Goal: Task Accomplishment & Management: Use online tool/utility

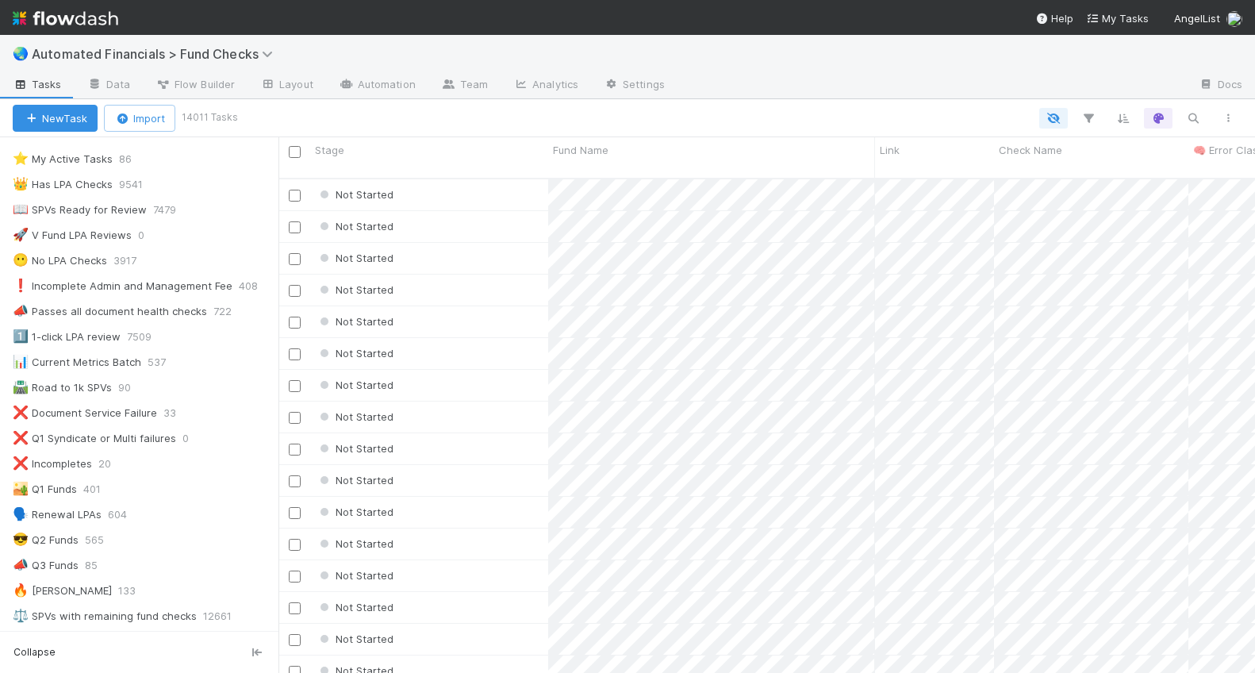
scroll to position [30, 0]
click at [67, 531] on div "😎 Q2 Funds" at bounding box center [46, 538] width 66 height 20
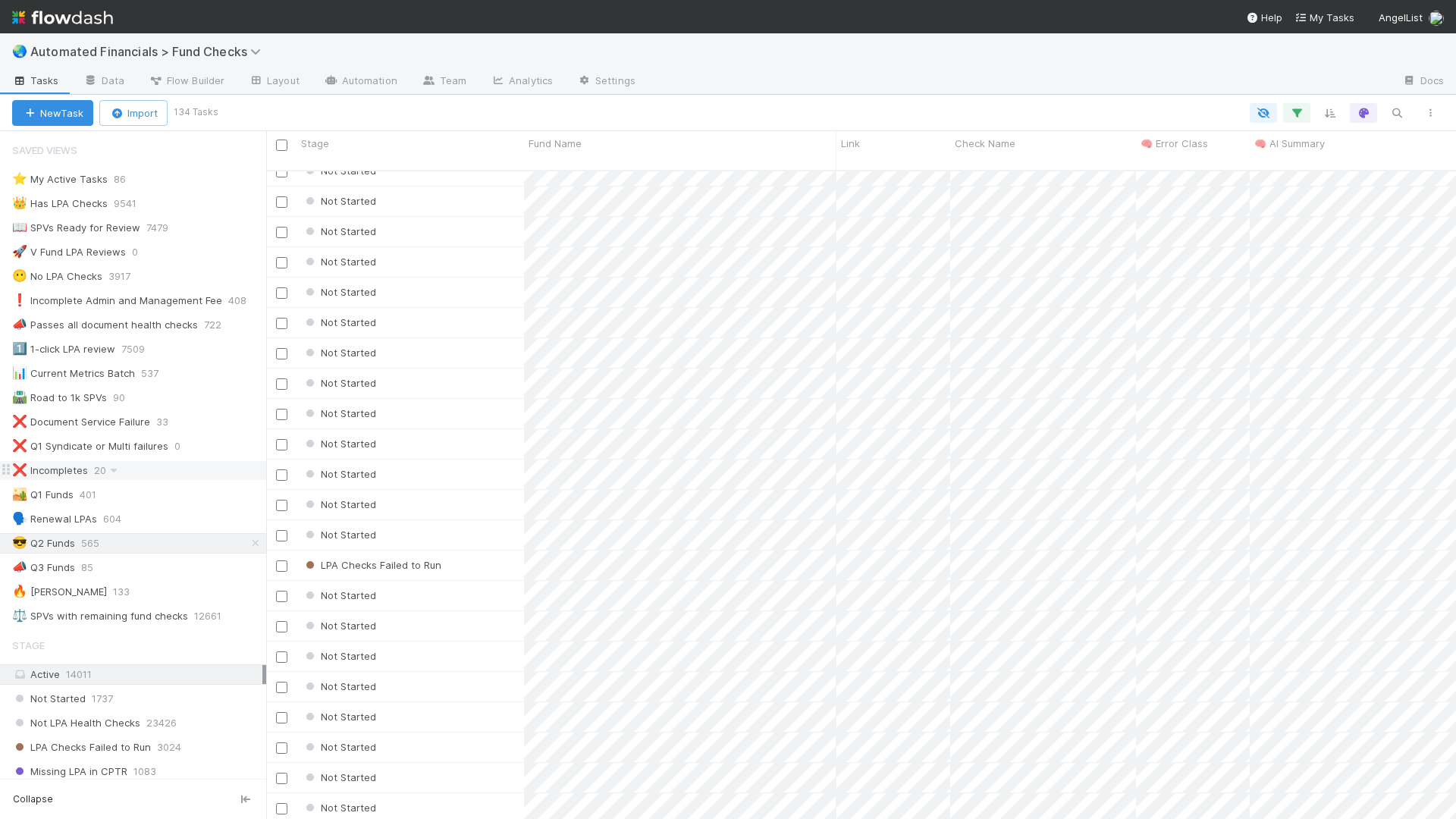
scroll to position [2581, 0]
click at [478, 592] on div "Not Started" at bounding box center [410, 606] width 228 height 30
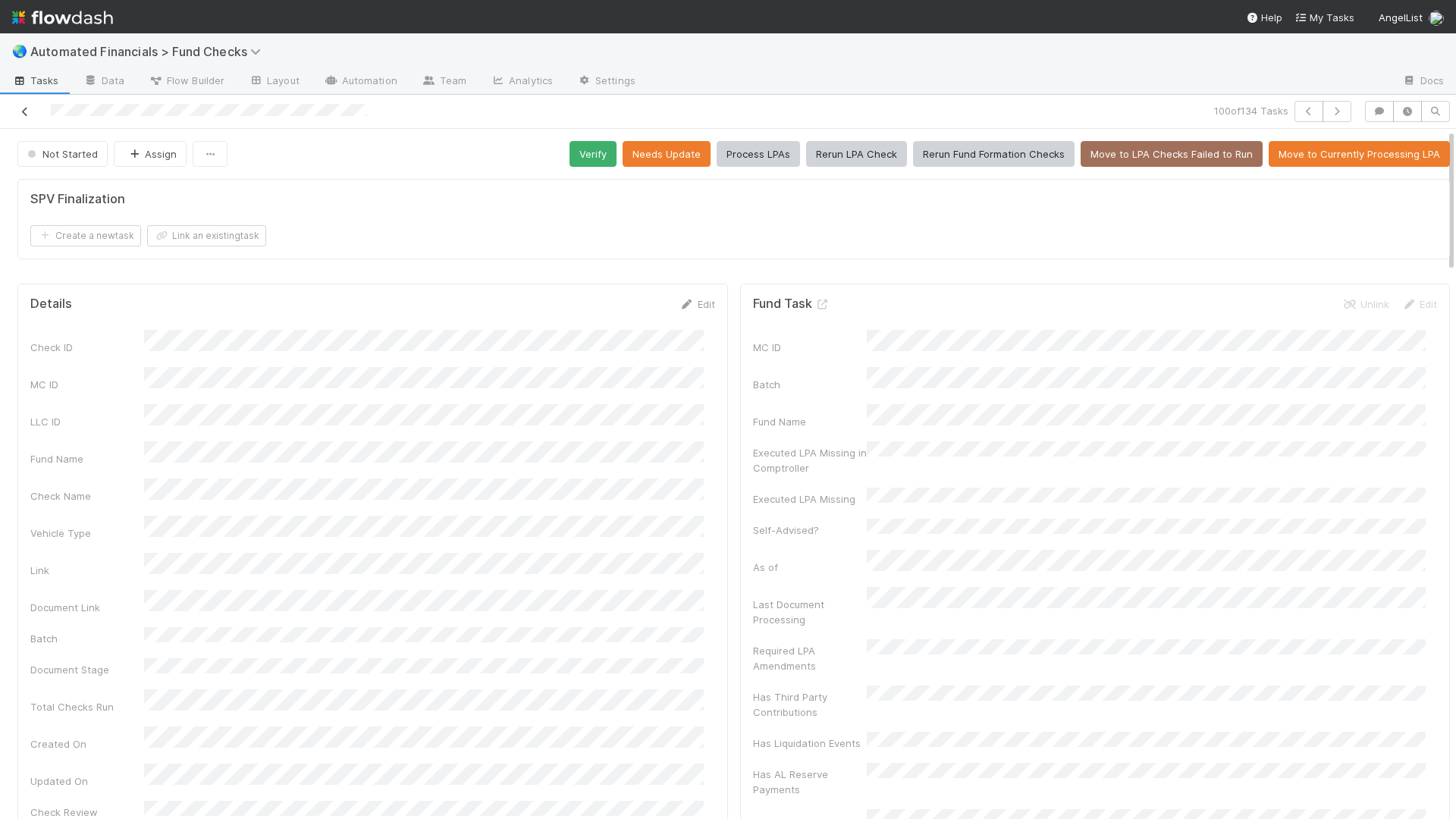
click at [30, 115] on icon at bounding box center [25, 112] width 15 height 10
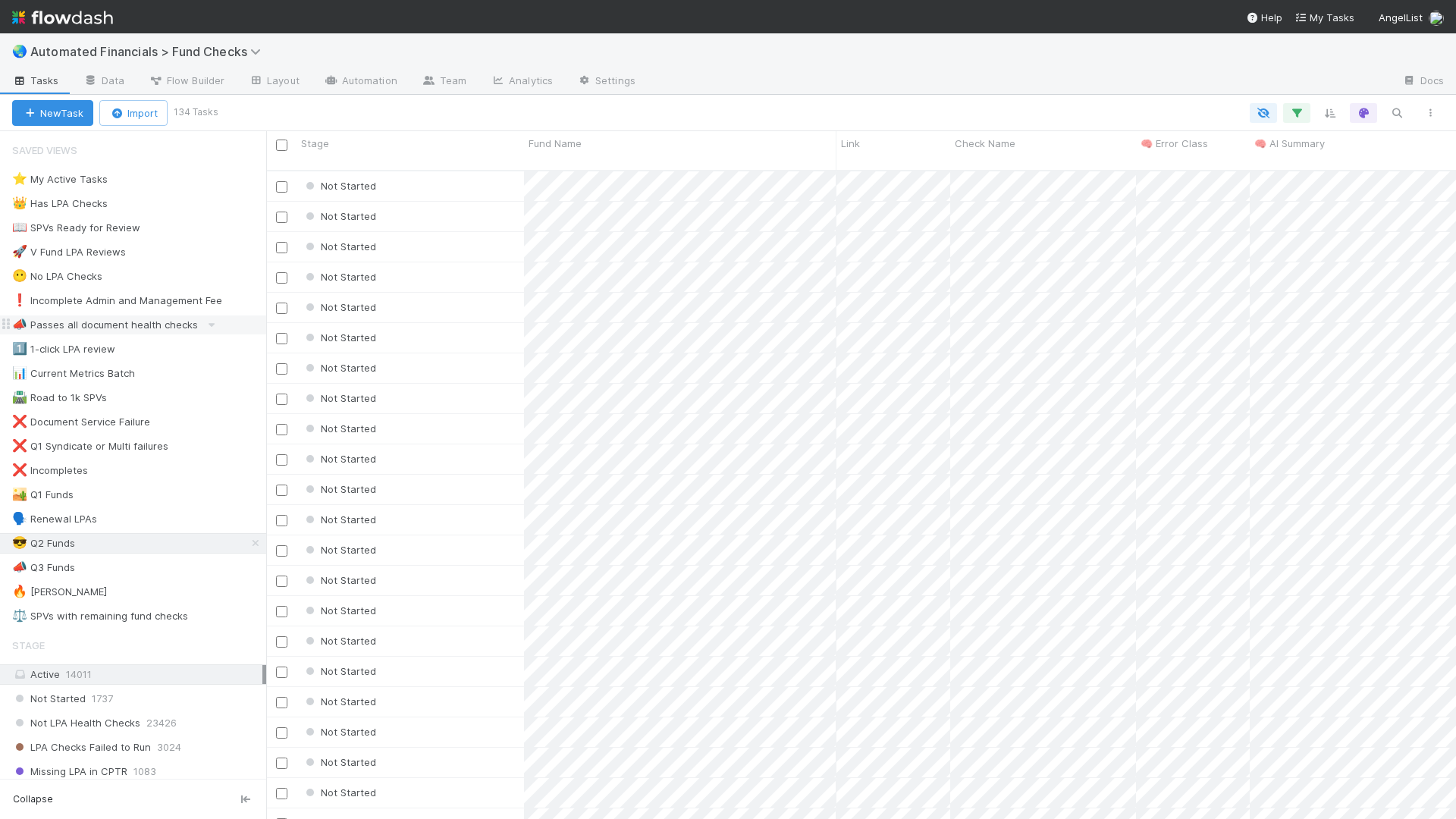
scroll to position [650, 1179]
click at [94, 614] on div "⚖️ SPVs with remaining fund checks" at bounding box center [100, 616] width 176 height 19
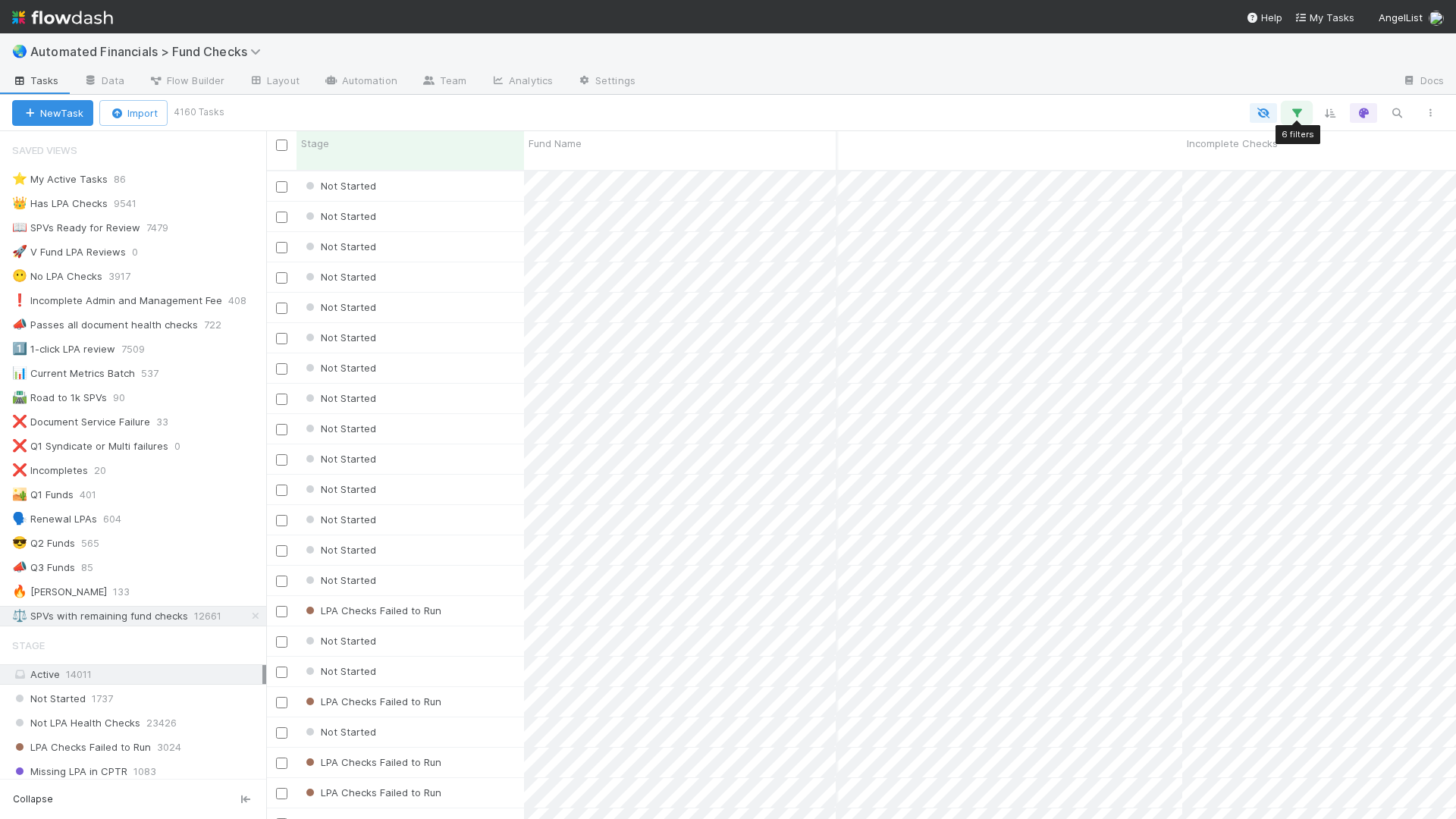
click at [1199, 112] on icon "button" at bounding box center [1296, 113] width 15 height 13
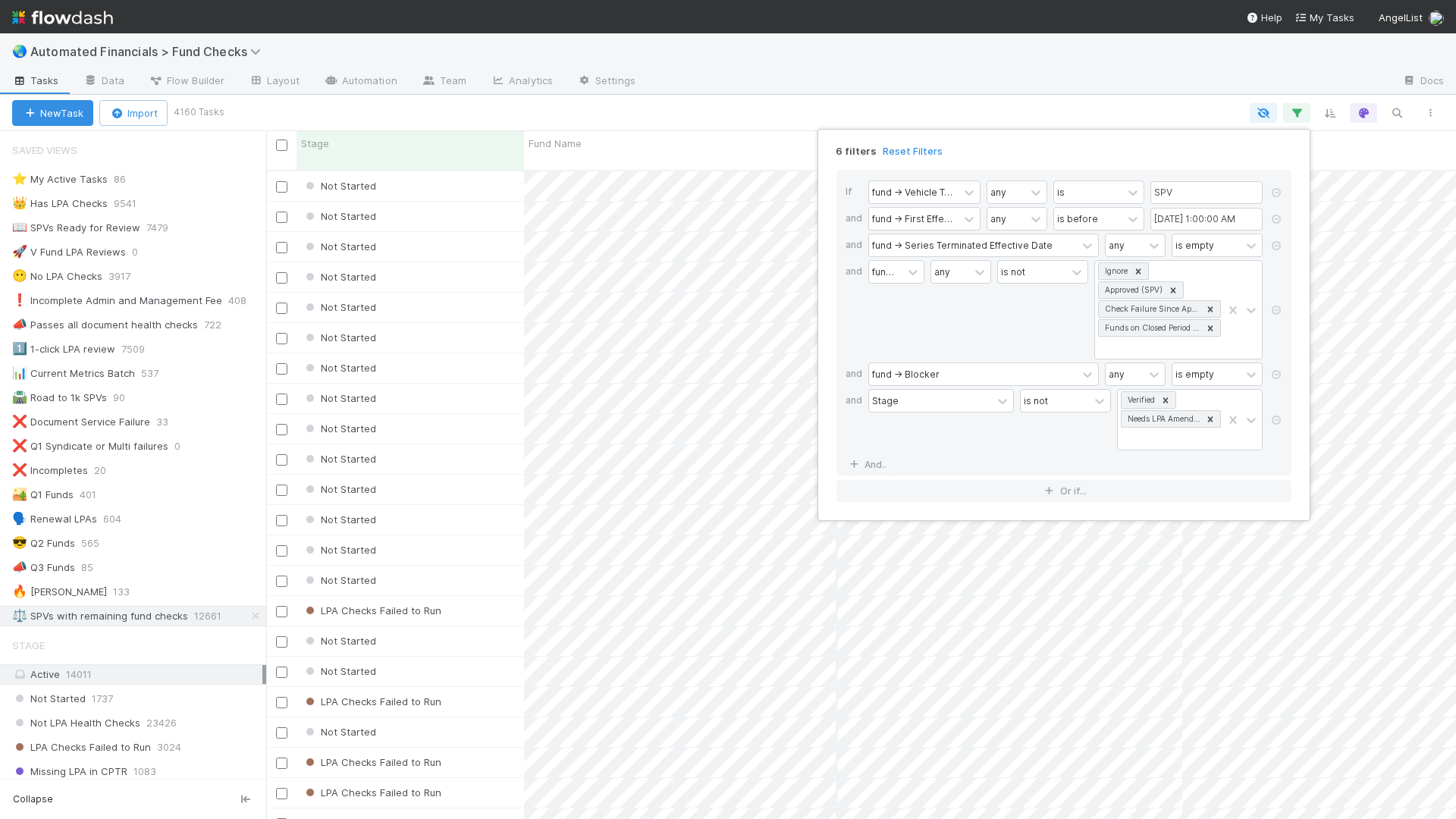
click at [996, 89] on div "6 filters Reset Filters If fund -> Vehicle Type any is SPV and fund -> First Ef…" at bounding box center [728, 409] width 1456 height 819
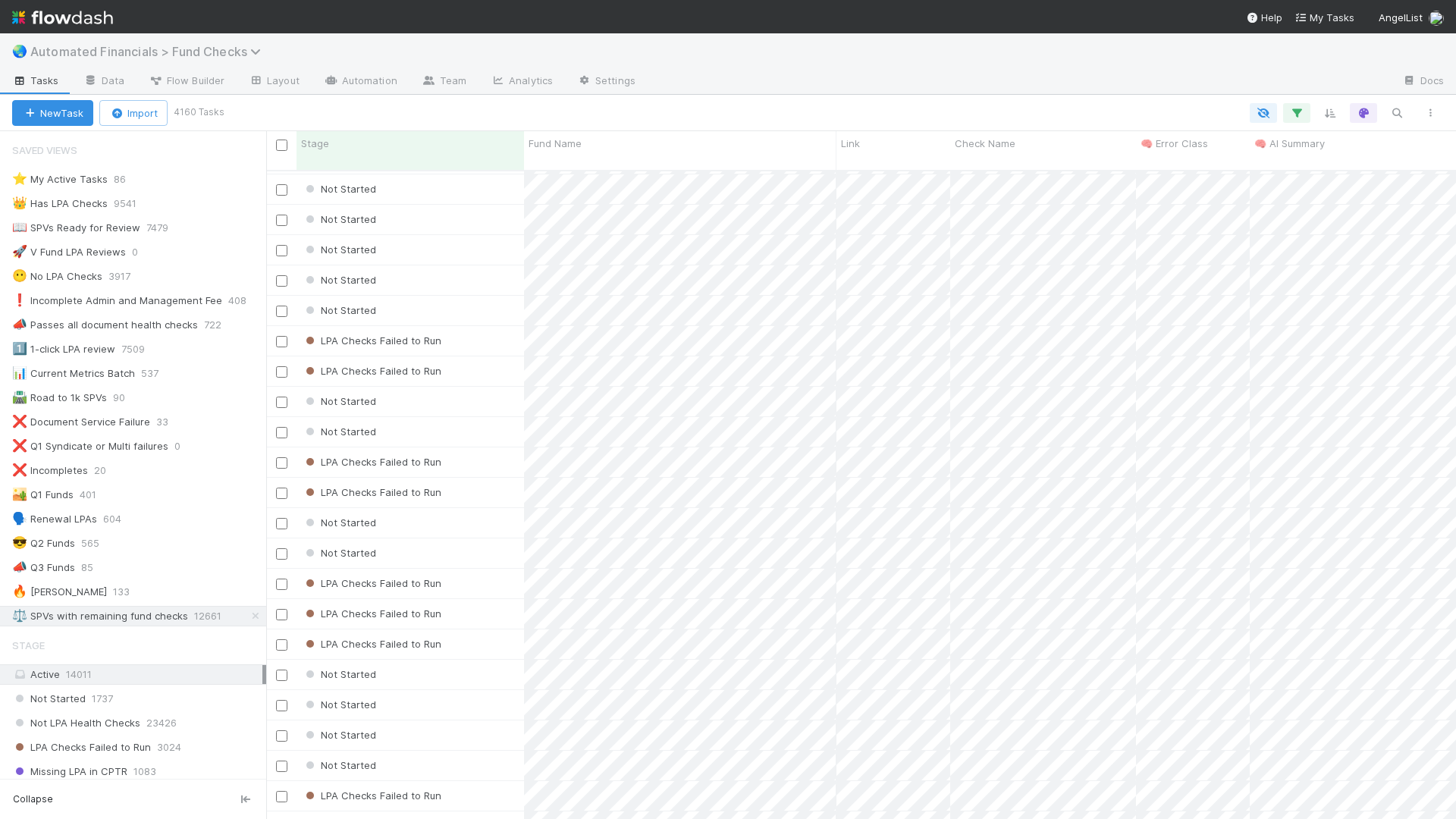
click at [226, 51] on span "Automated Financials > Fund Checks" at bounding box center [149, 52] width 238 height 15
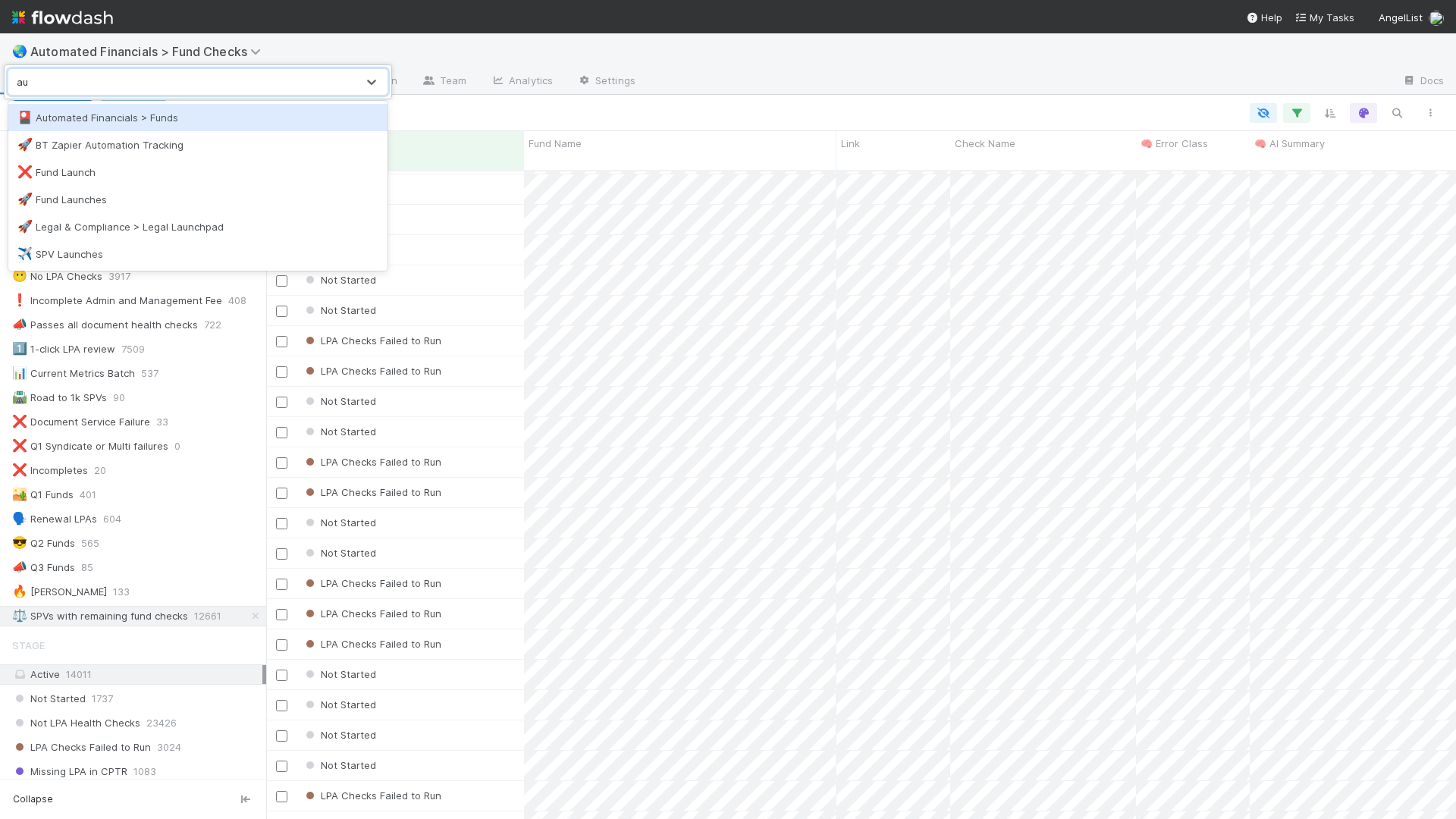
type input "a"
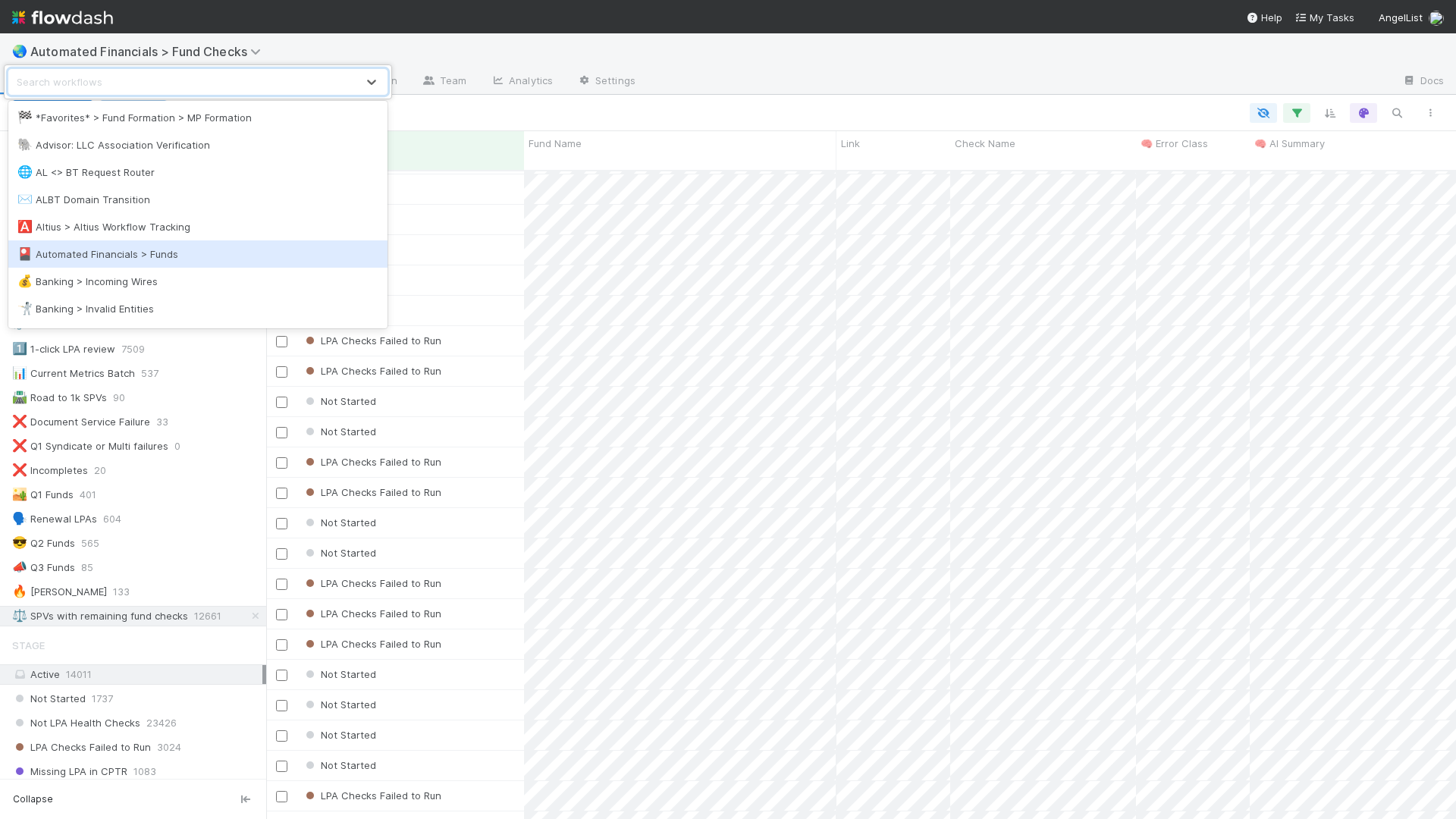
click at [152, 249] on div "🎴 Automated Financials > Funds" at bounding box center [198, 254] width 361 height 15
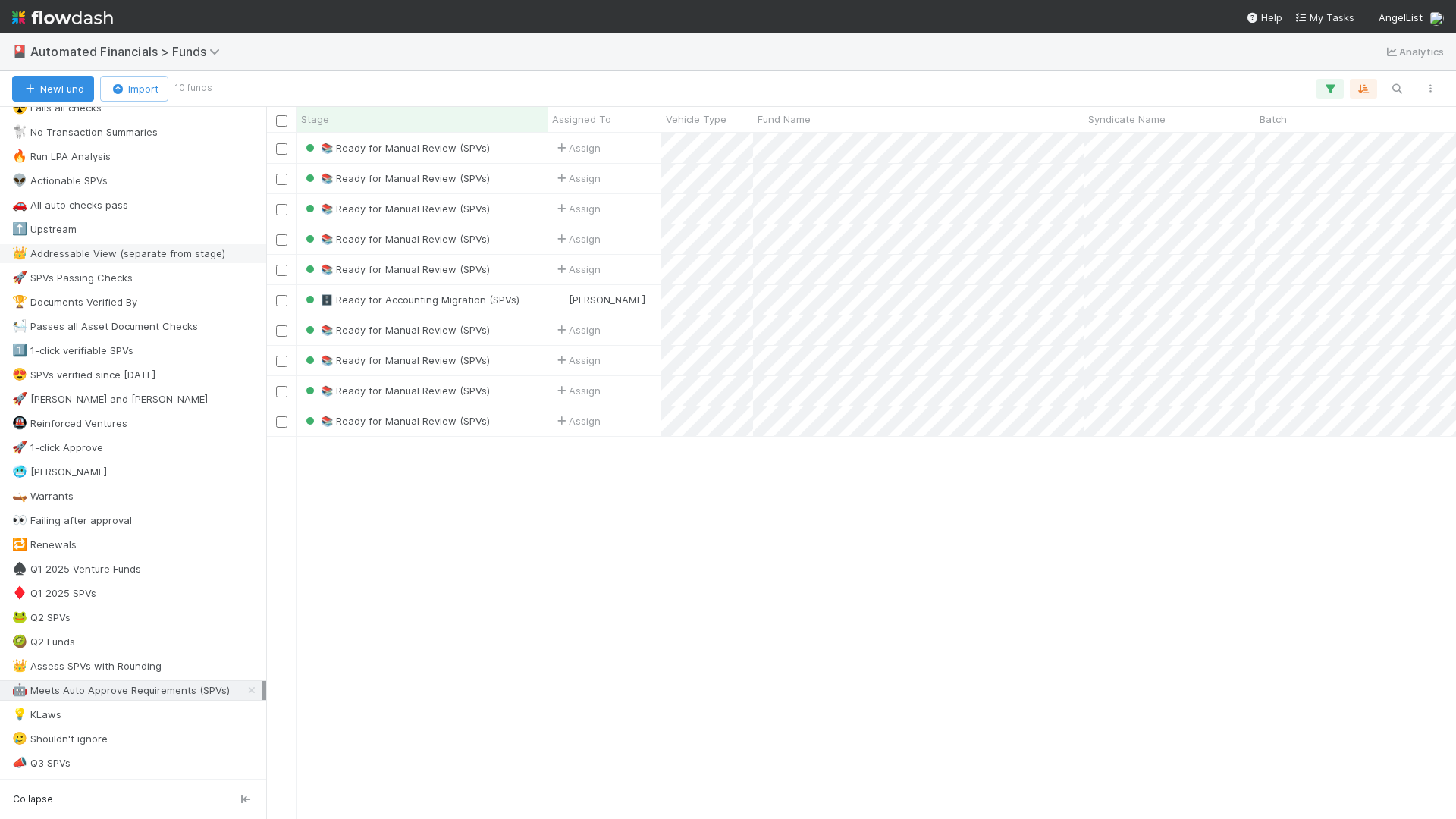
scroll to position [948, 0]
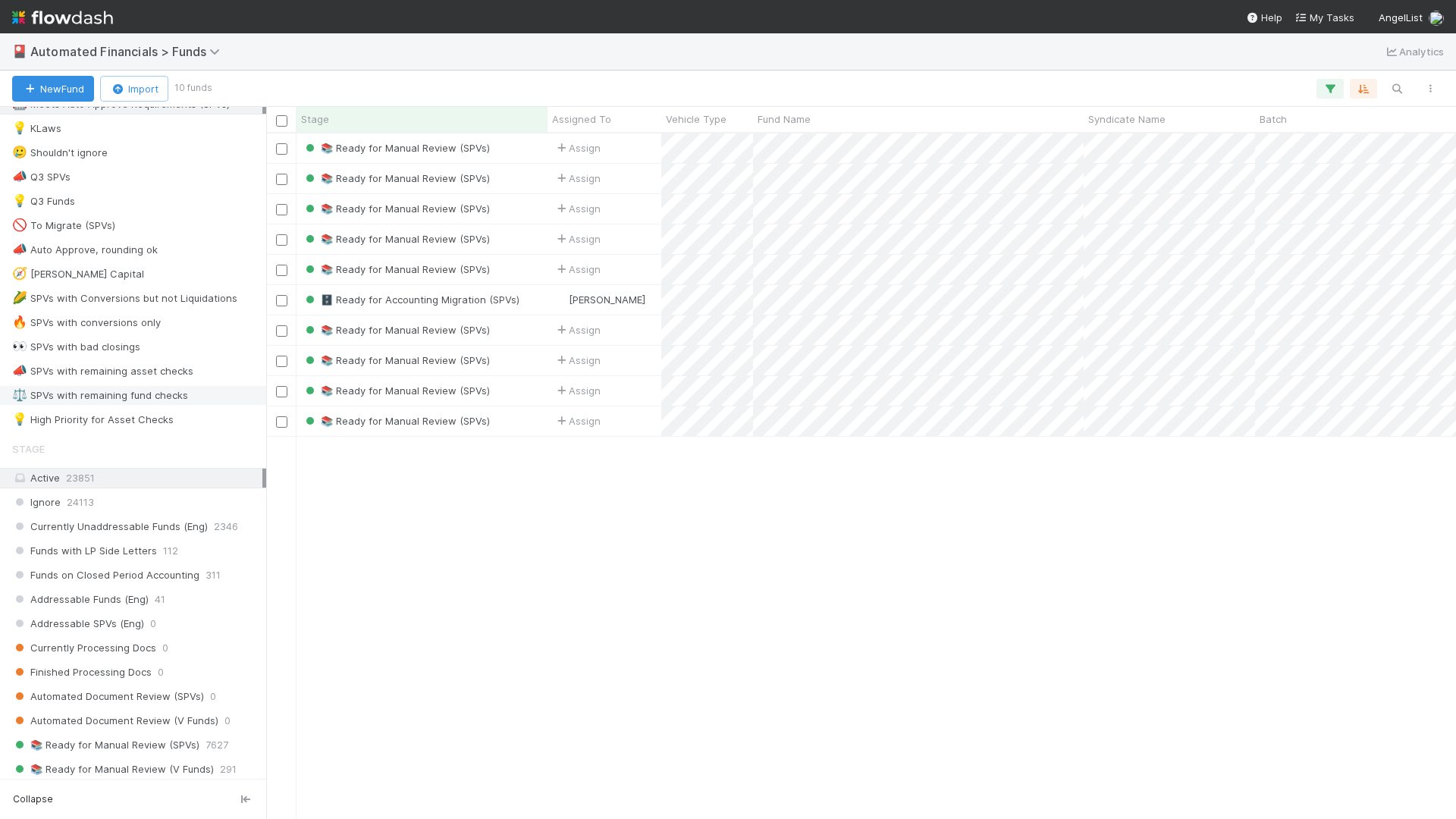
click at [105, 394] on div "⚖️ SPVs with remaining fund checks" at bounding box center [100, 396] width 176 height 19
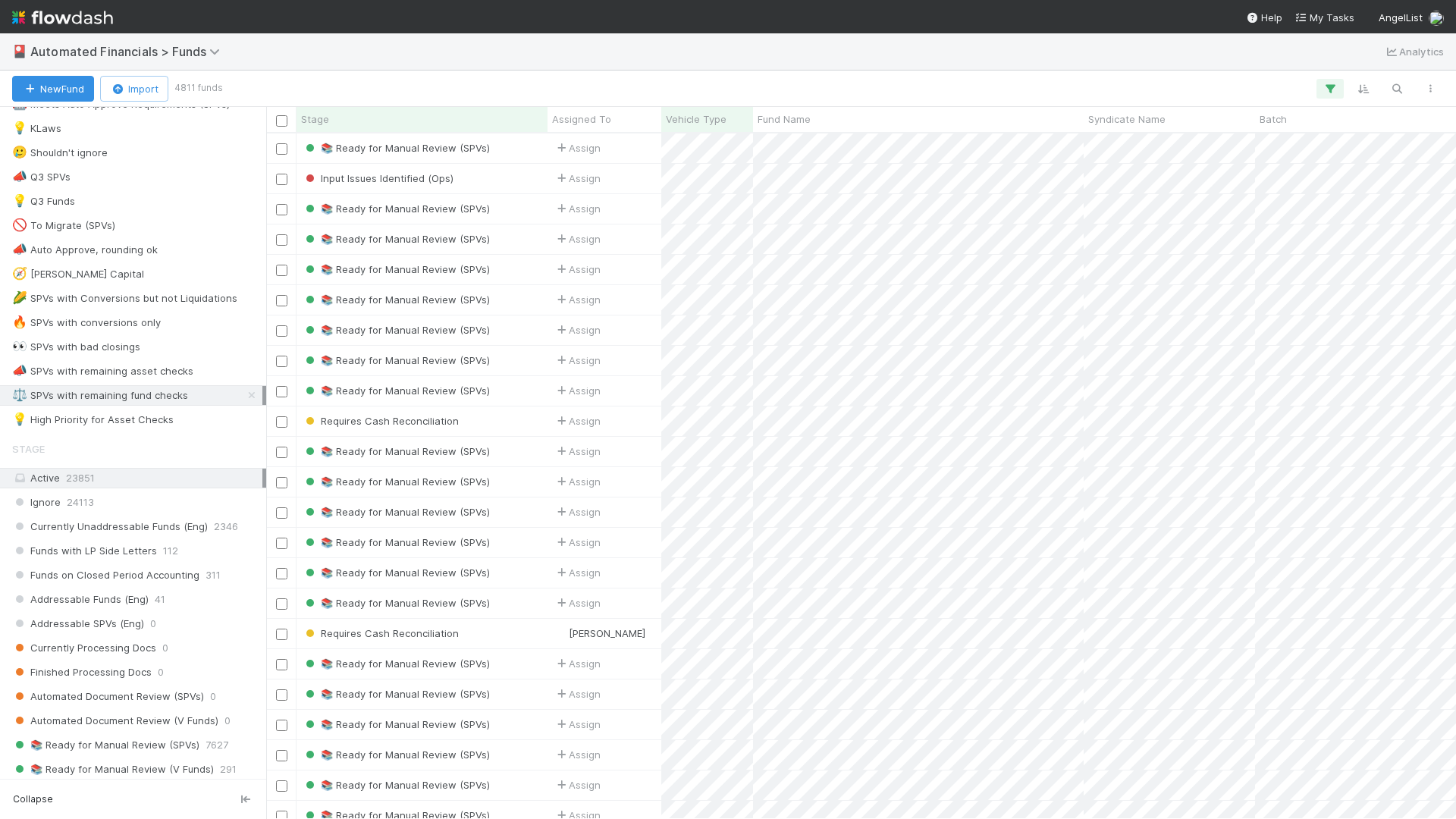
click at [194, 90] on small "4811 funds" at bounding box center [198, 88] width 49 height 13
click at [295, 80] on div at bounding box center [833, 88] width 1227 height 20
click at [339, 96] on div at bounding box center [833, 88] width 1227 height 20
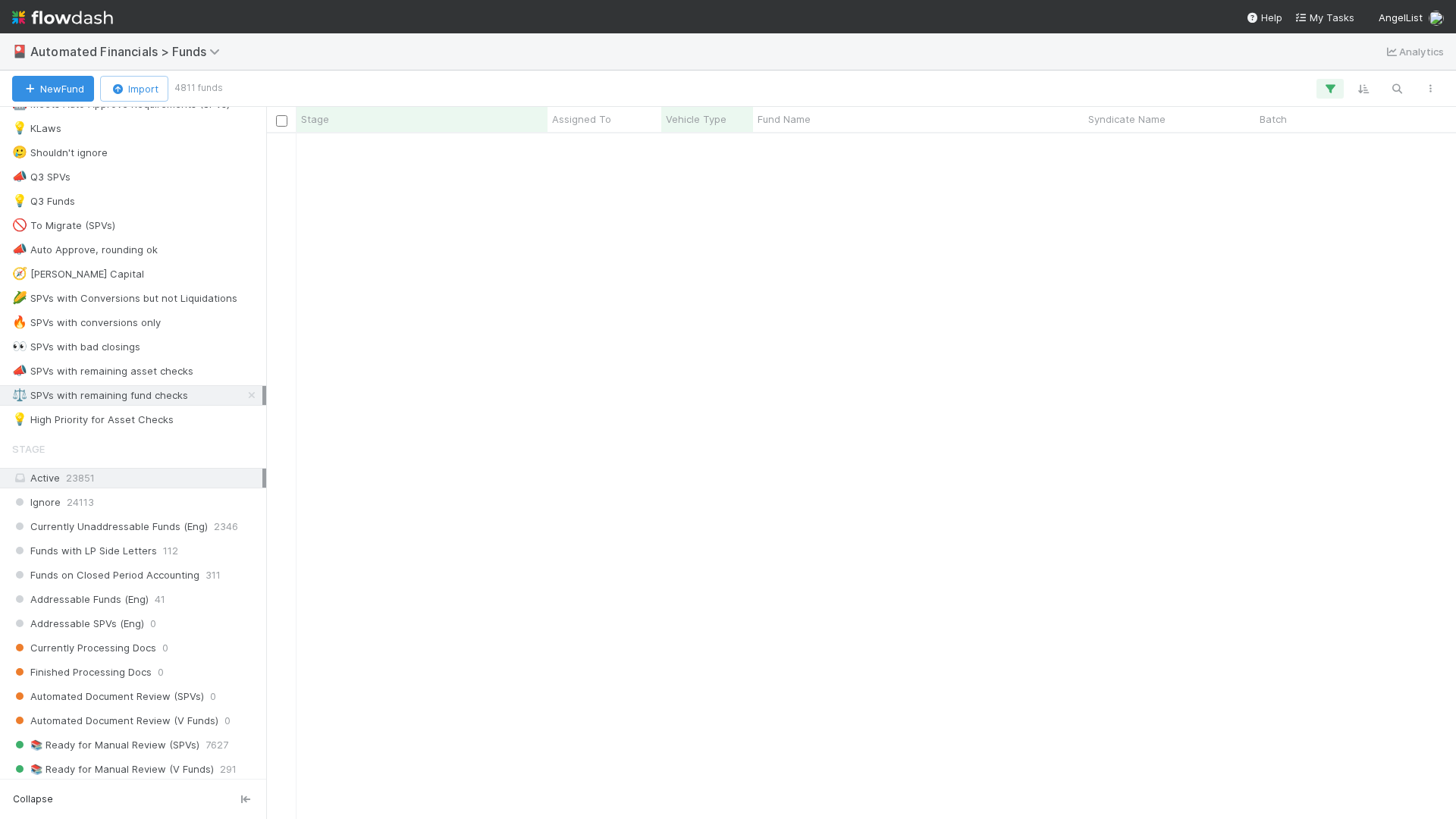
scroll to position [1653, 0]
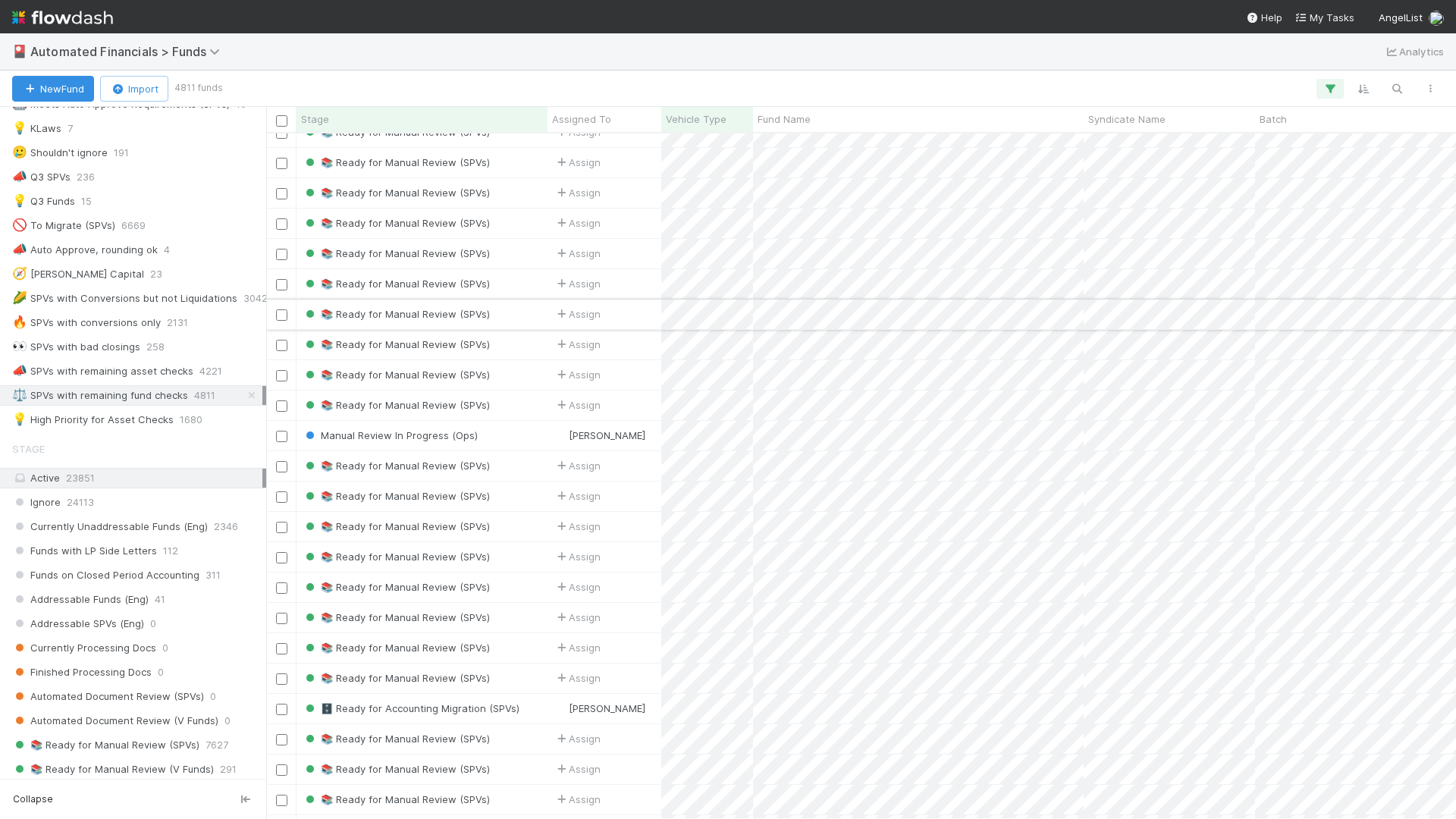
click at [501, 316] on div "📚 Ready for Manual Review (SPVs)" at bounding box center [422, 313] width 251 height 30
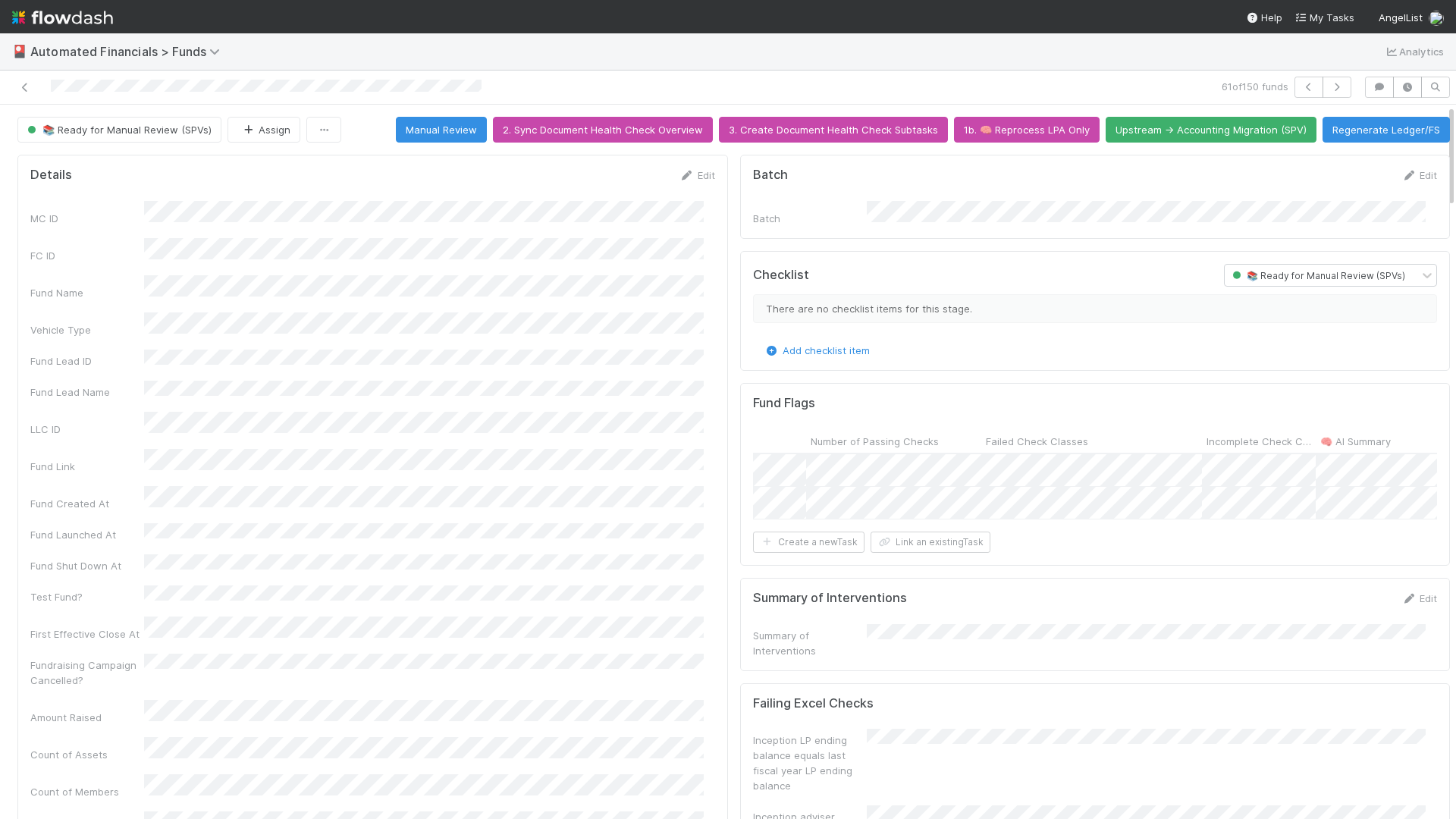
scroll to position [0, 2350]
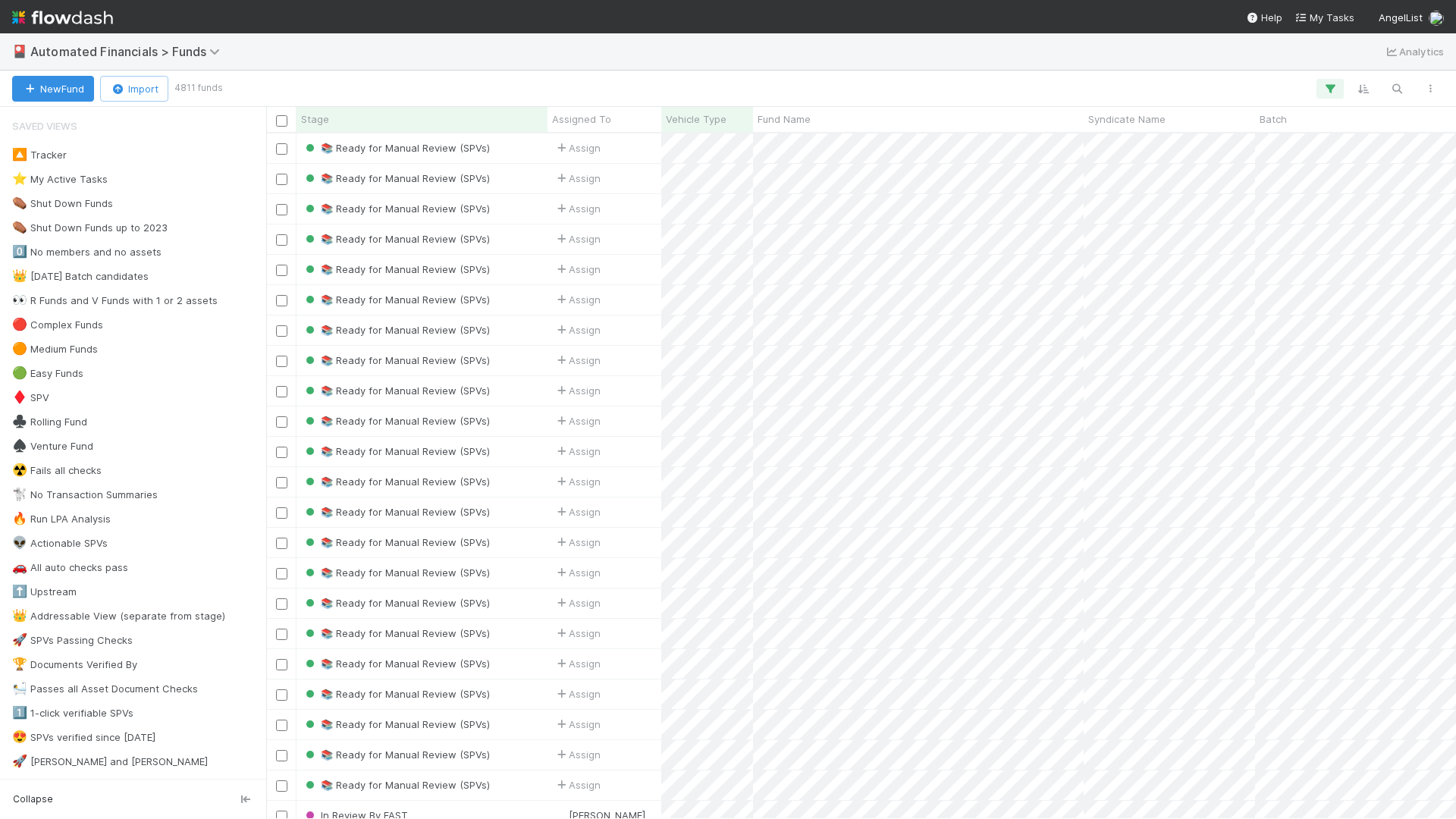
scroll to position [674, 1179]
click at [199, 46] on span "Automated Financials > Funds" at bounding box center [129, 52] width 197 height 15
click at [383, 42] on div "Search workflows" at bounding box center [728, 409] width 1456 height 819
click at [154, 60] on span "Automated Financials > Funds" at bounding box center [135, 51] width 209 height 18
click at [199, 49] on span "Automated Financials > Funds" at bounding box center [129, 52] width 197 height 15
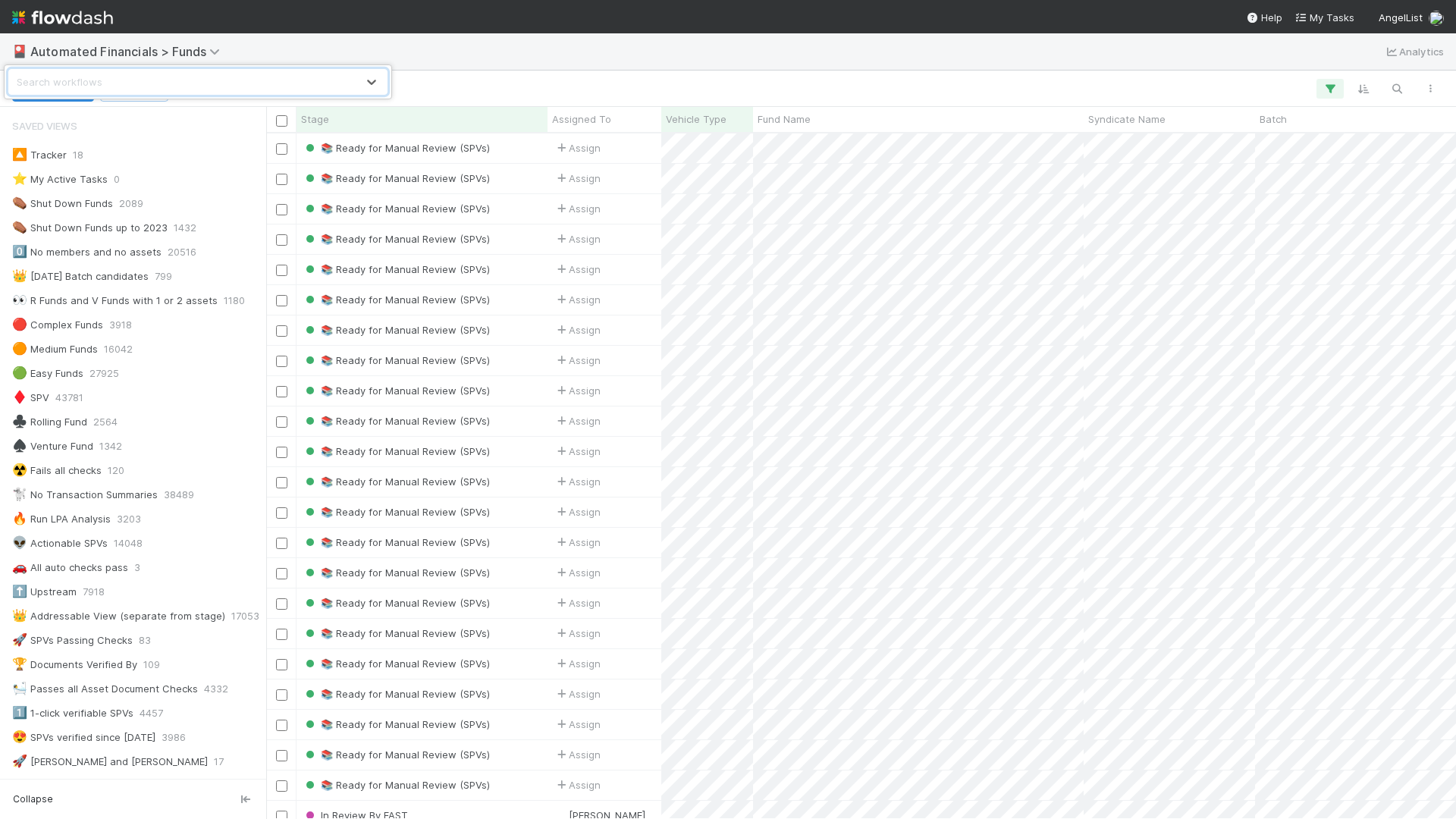
click at [116, 82] on div "Search workflows" at bounding box center [183, 81] width 347 height 24
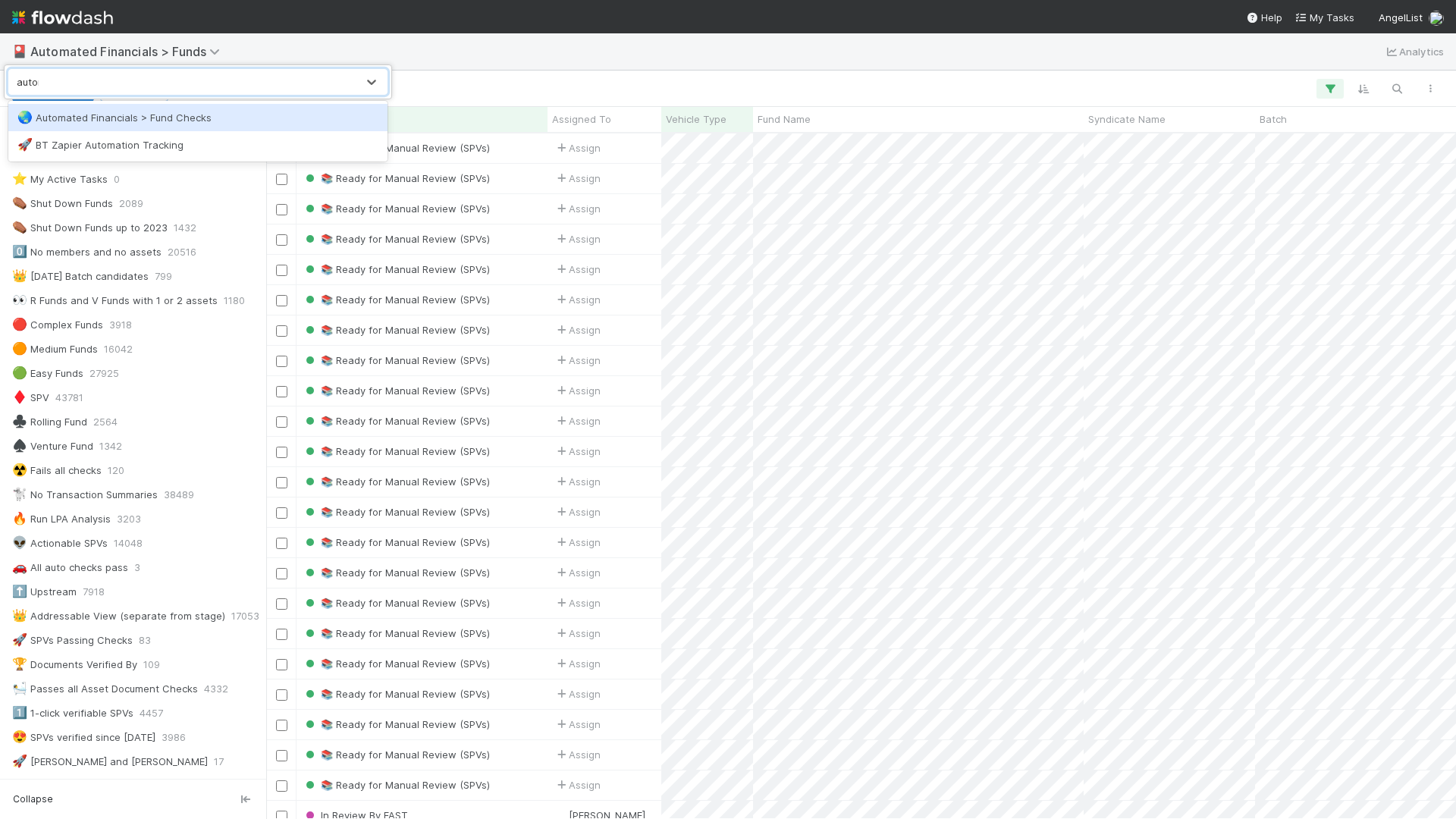
type input "automat"
click at [152, 121] on div "🌏 Automated Financials > Fund Checks" at bounding box center [198, 118] width 361 height 15
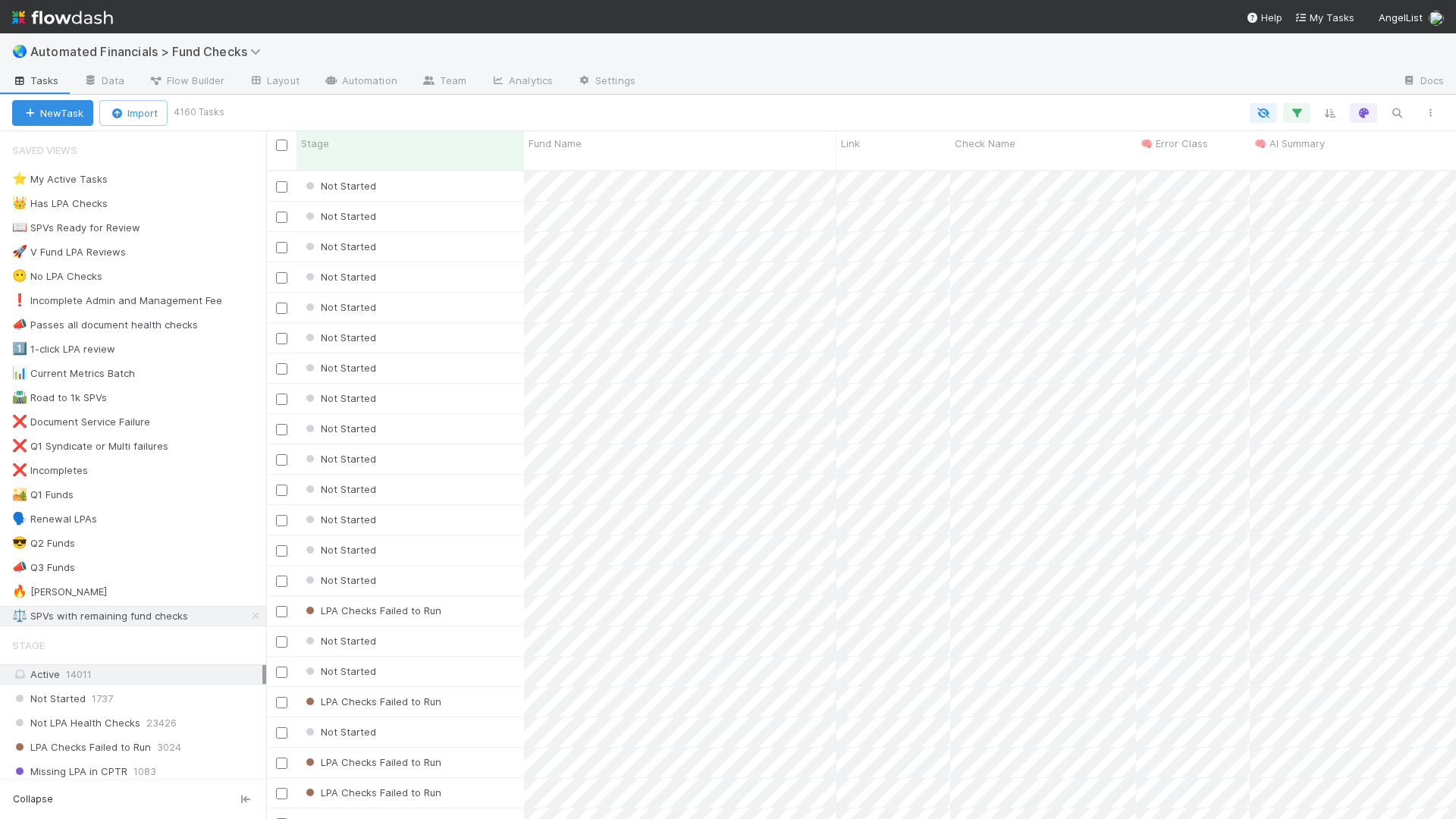
scroll to position [650, 1179]
click at [433, 535] on div "Not Started" at bounding box center [410, 550] width 228 height 30
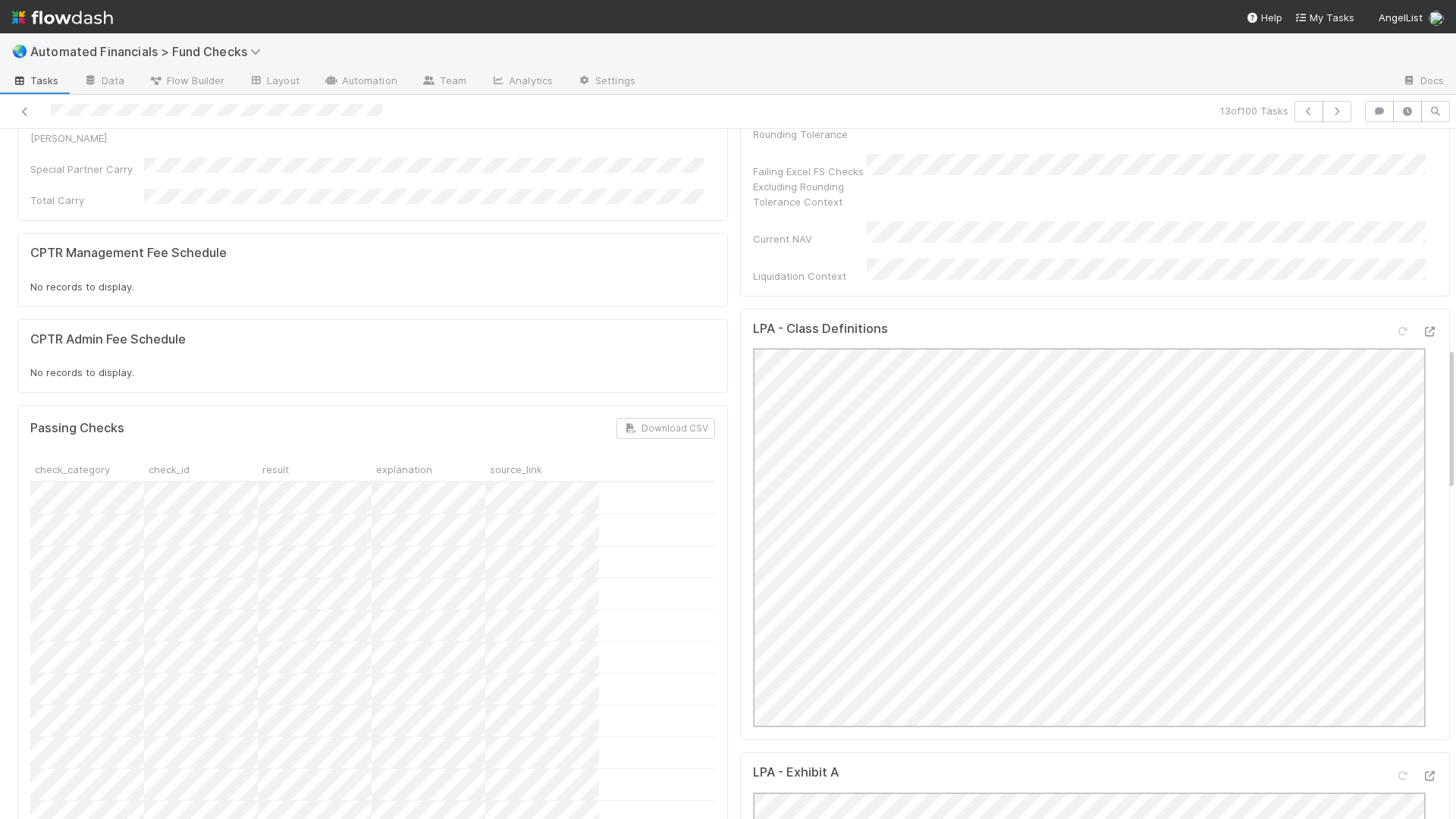
scroll to position [1325, 0]
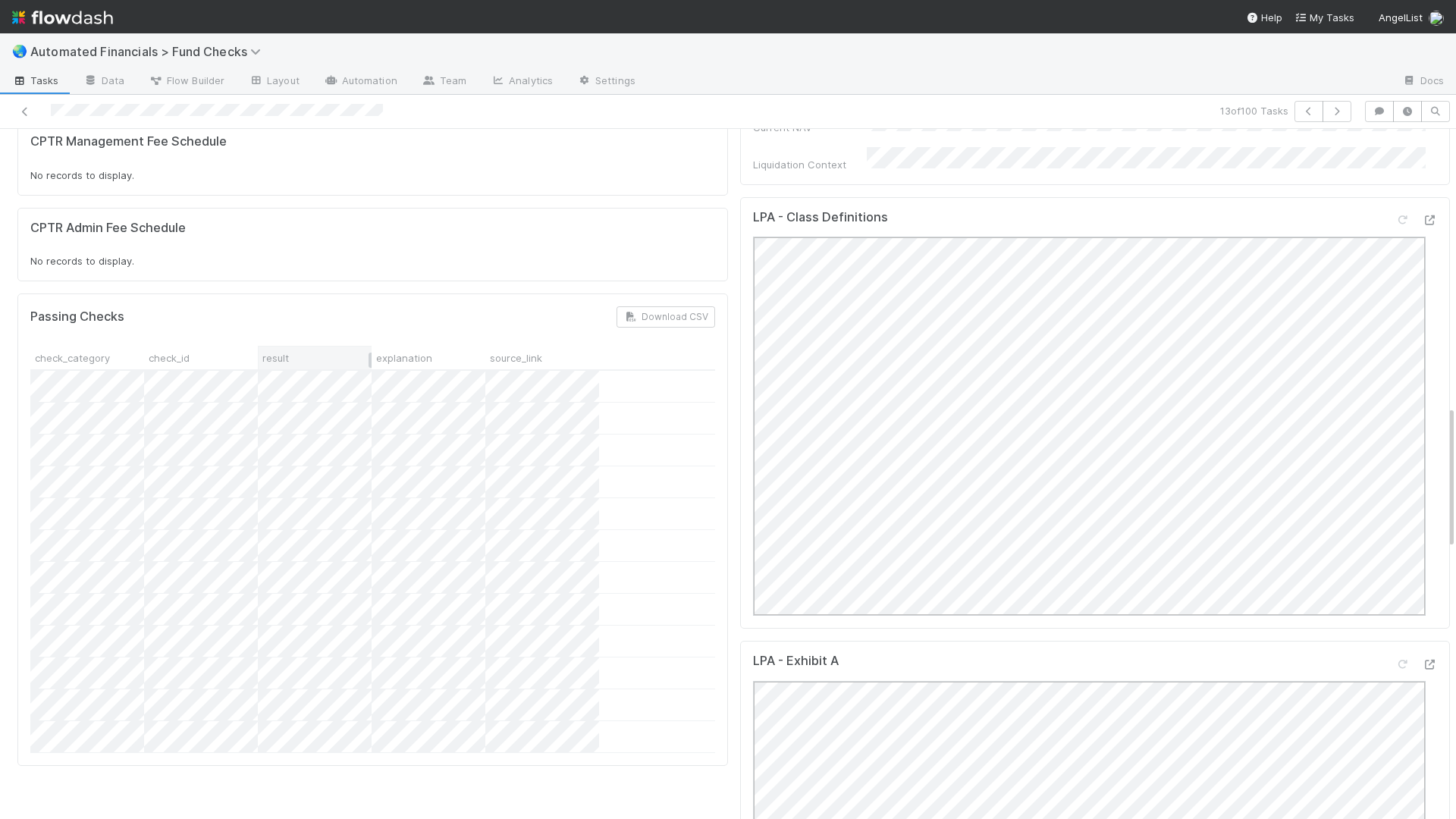
click at [258, 346] on div "result" at bounding box center [315, 357] width 114 height 24
drag, startPoint x: 255, startPoint y: 264, endPoint x: 435, endPoint y: 269, distance: 180.1
click at [435, 353] on div at bounding box center [435, 360] width 3 height 15
